Goal: Task Accomplishment & Management: Manage account settings

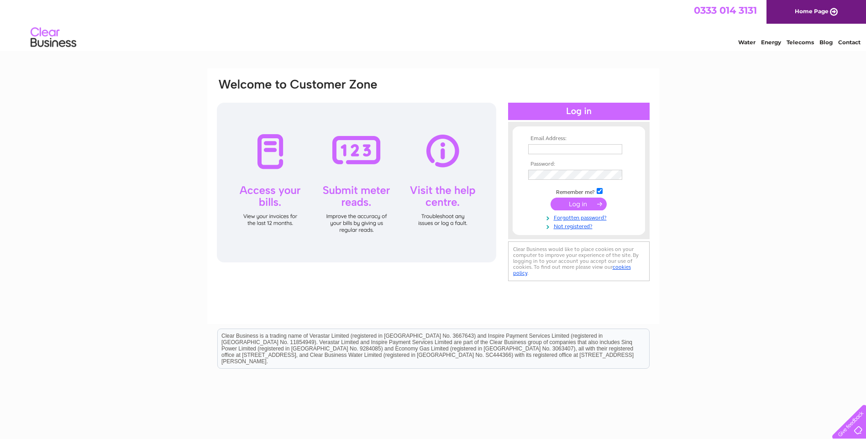
type input "Refittoro@gmail.com"
click at [576, 204] on input "submit" at bounding box center [578, 204] width 56 height 13
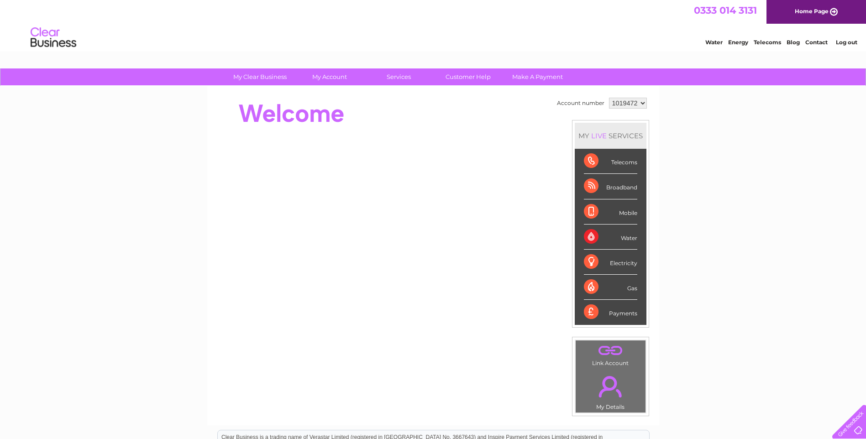
click at [640, 103] on select "1019472 1109791" at bounding box center [628, 103] width 38 height 11
select select "1109791"
click at [609, 98] on select "1019472 1109791" at bounding box center [628, 103] width 38 height 11
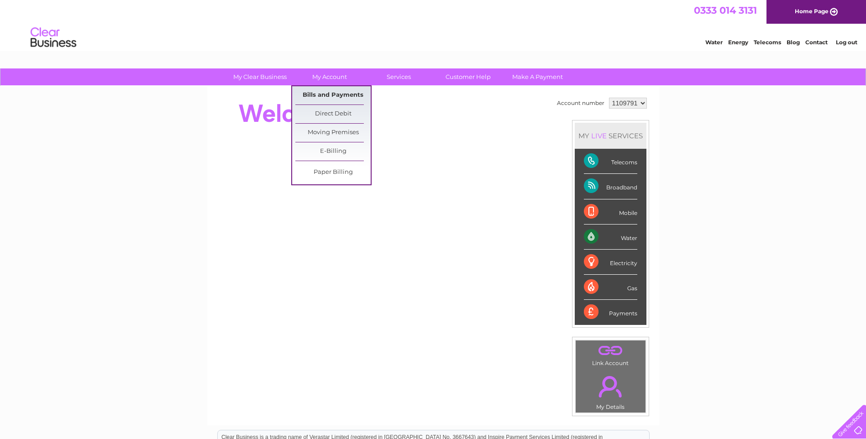
click at [334, 96] on link "Bills and Payments" at bounding box center [332, 95] width 75 height 18
click at [336, 95] on link "Bills and Payments" at bounding box center [332, 95] width 75 height 18
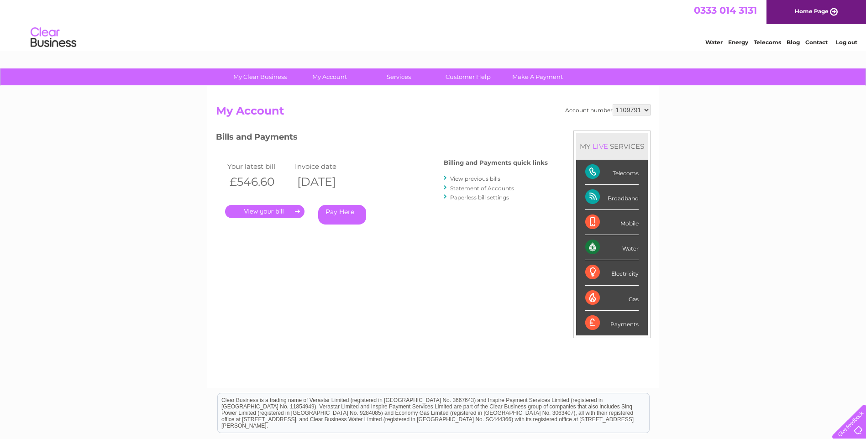
click at [494, 178] on link "View previous bills" at bounding box center [475, 178] width 50 height 7
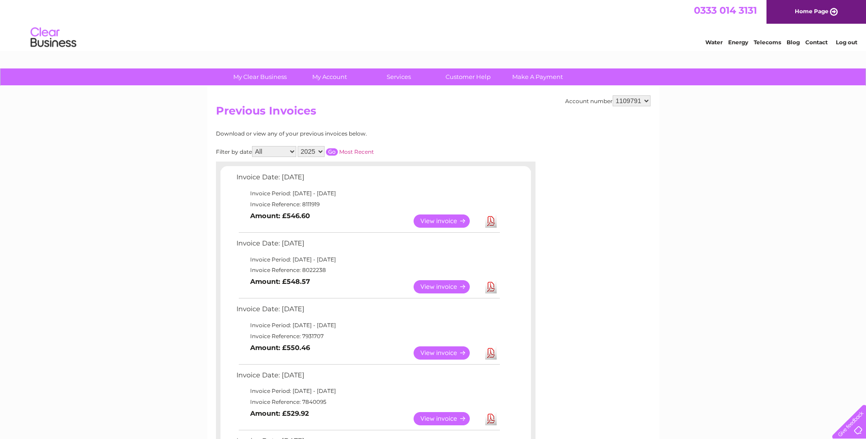
click at [493, 289] on link "Download" at bounding box center [490, 286] width 11 height 13
click at [438, 287] on link "View" at bounding box center [447, 286] width 67 height 13
